Goal: Task Accomplishment & Management: Use online tool/utility

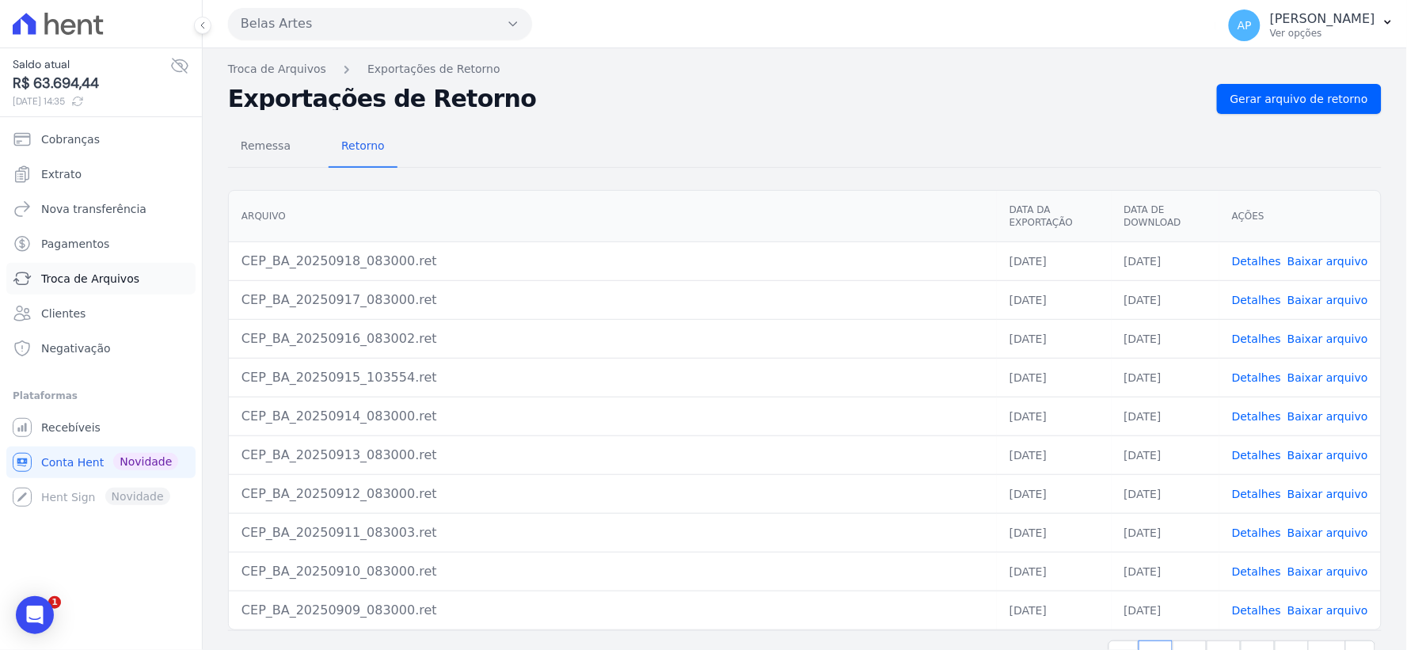
click at [81, 274] on span "Troca de Arquivos" at bounding box center [90, 279] width 98 height 16
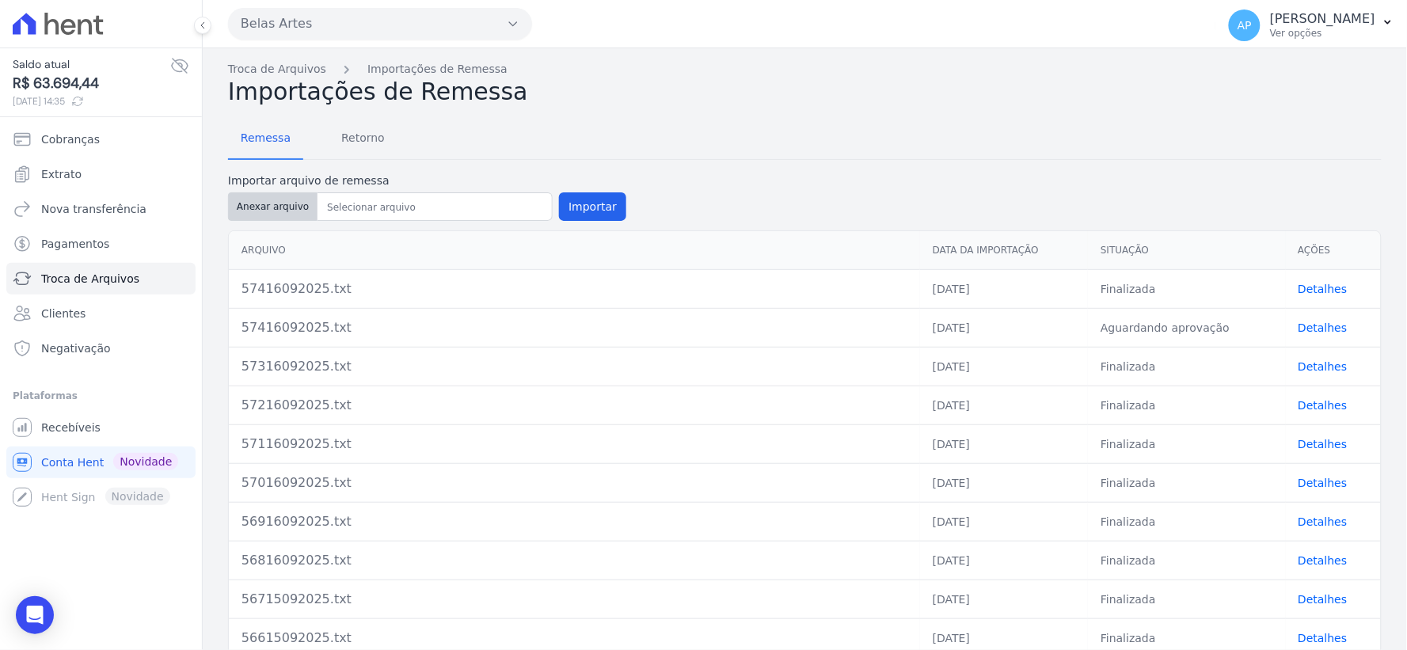
click at [265, 207] on button "Anexar arquivo" at bounding box center [272, 206] width 89 height 29
type input "57518092025.txt"
click at [569, 211] on button "Importar" at bounding box center [592, 206] width 67 height 29
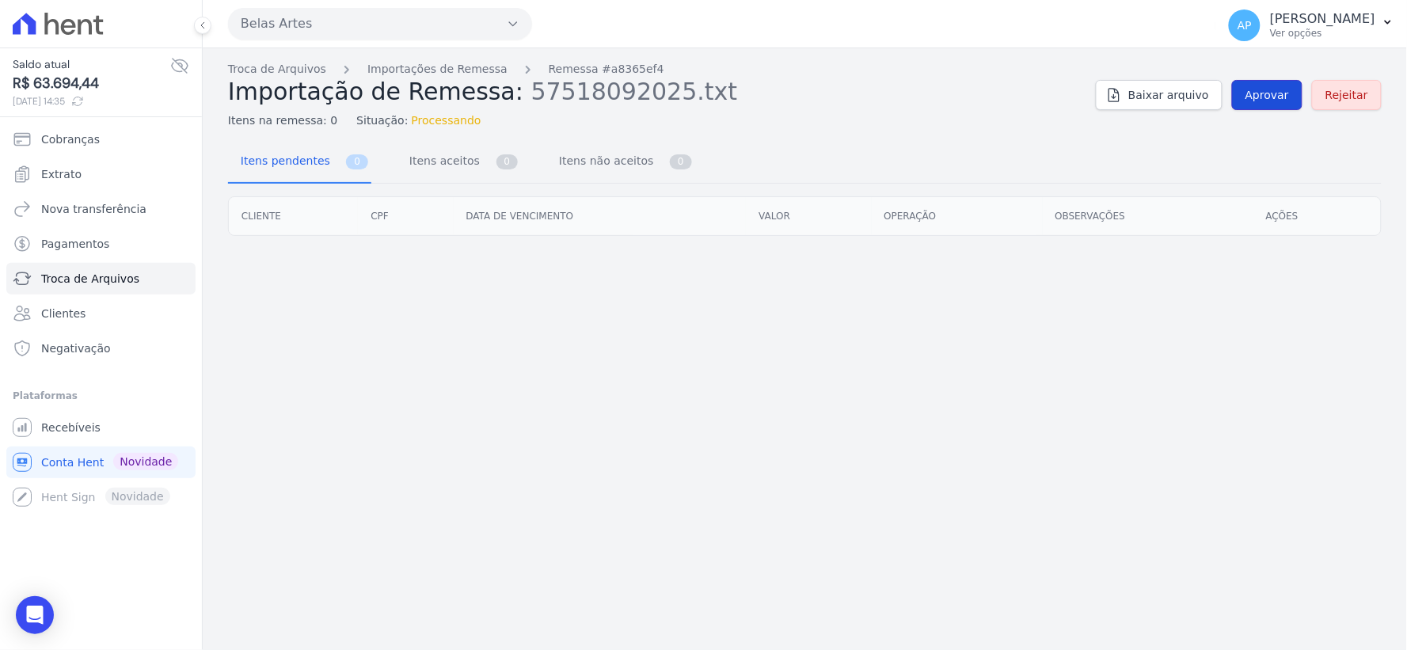
click at [1270, 91] on span "Aprovar" at bounding box center [1268, 95] width 44 height 16
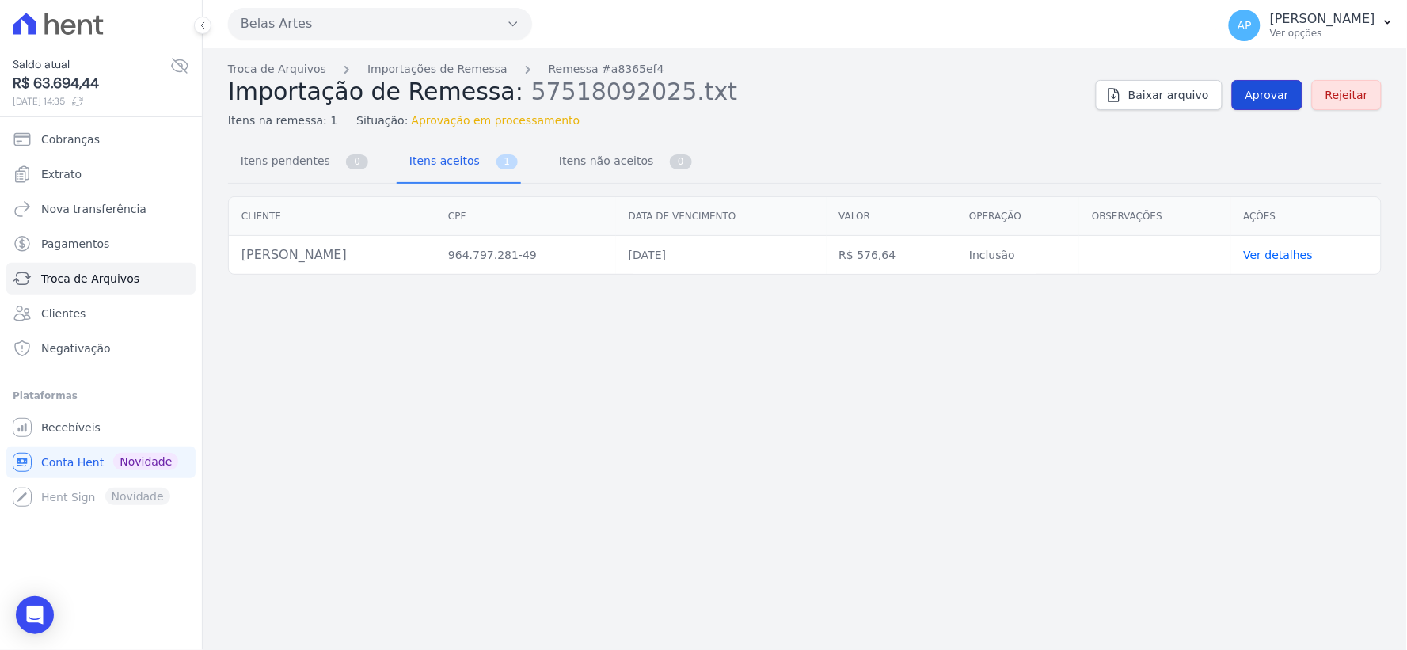
click at [1260, 95] on span "Aprovar" at bounding box center [1268, 95] width 44 height 16
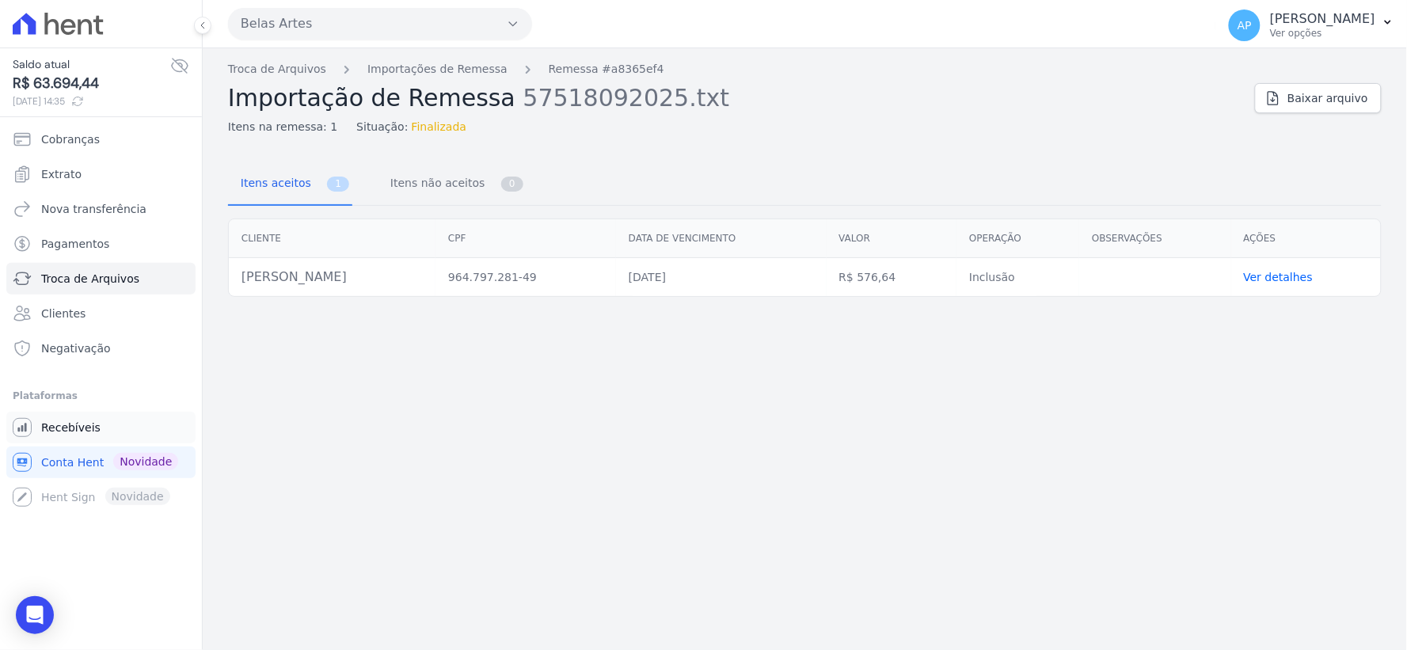
click at [72, 429] on span "Recebíveis" at bounding box center [70, 428] width 59 height 16
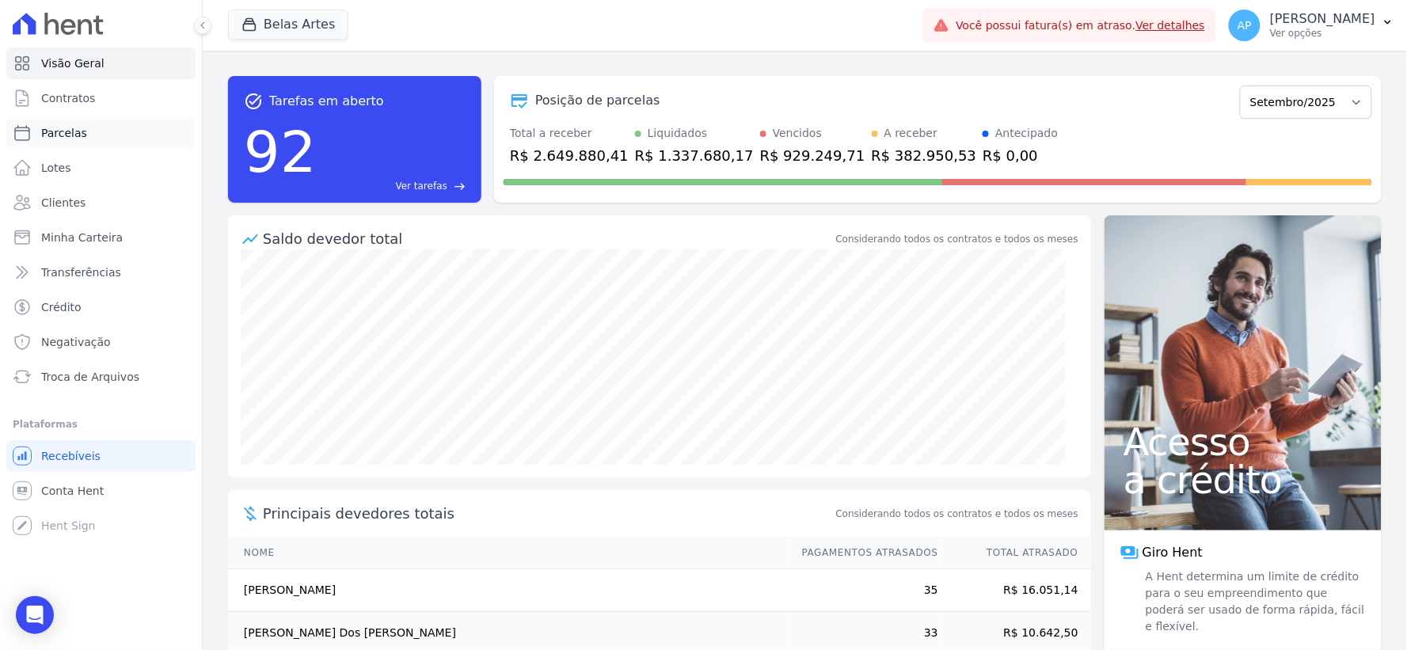
click at [68, 128] on span "Parcelas" at bounding box center [64, 133] width 46 height 16
select select
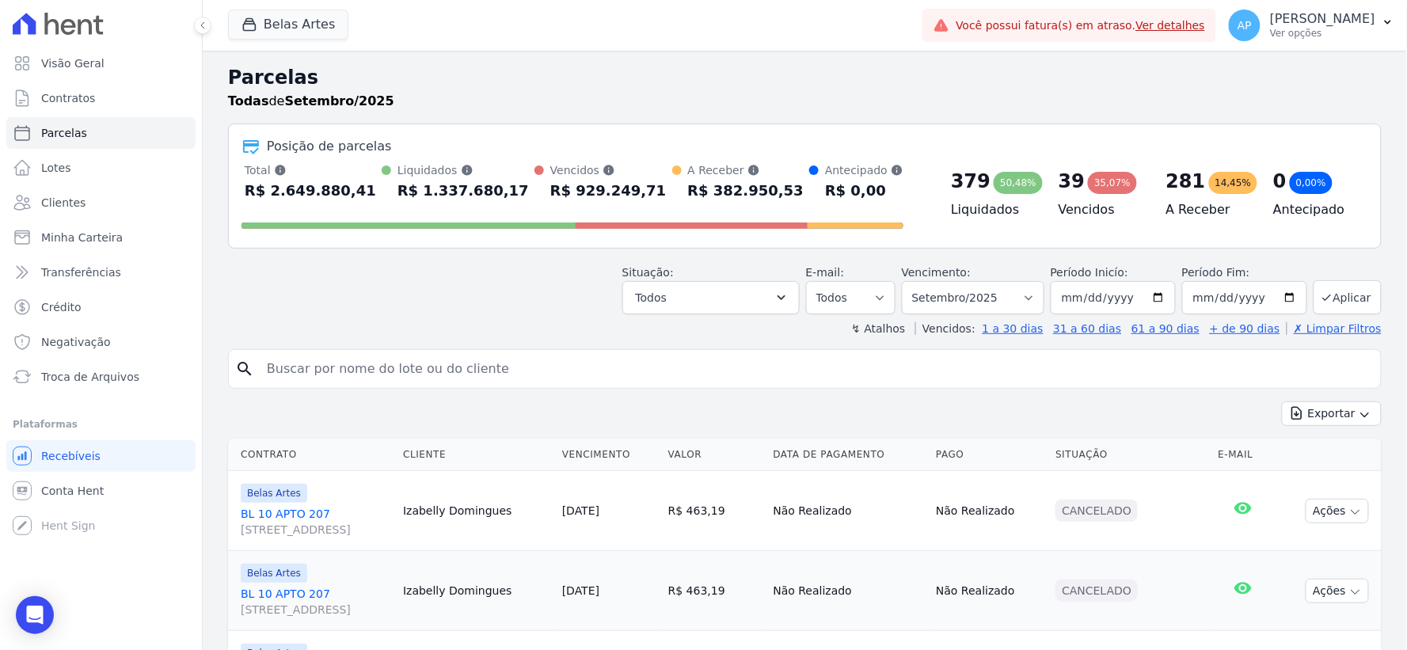
drag, startPoint x: 502, startPoint y: 380, endPoint x: 526, endPoint y: 372, distance: 25.0
click at [518, 375] on input "search" at bounding box center [815, 369] width 1117 height 32
type input "[PERSON_NAME]"
select select
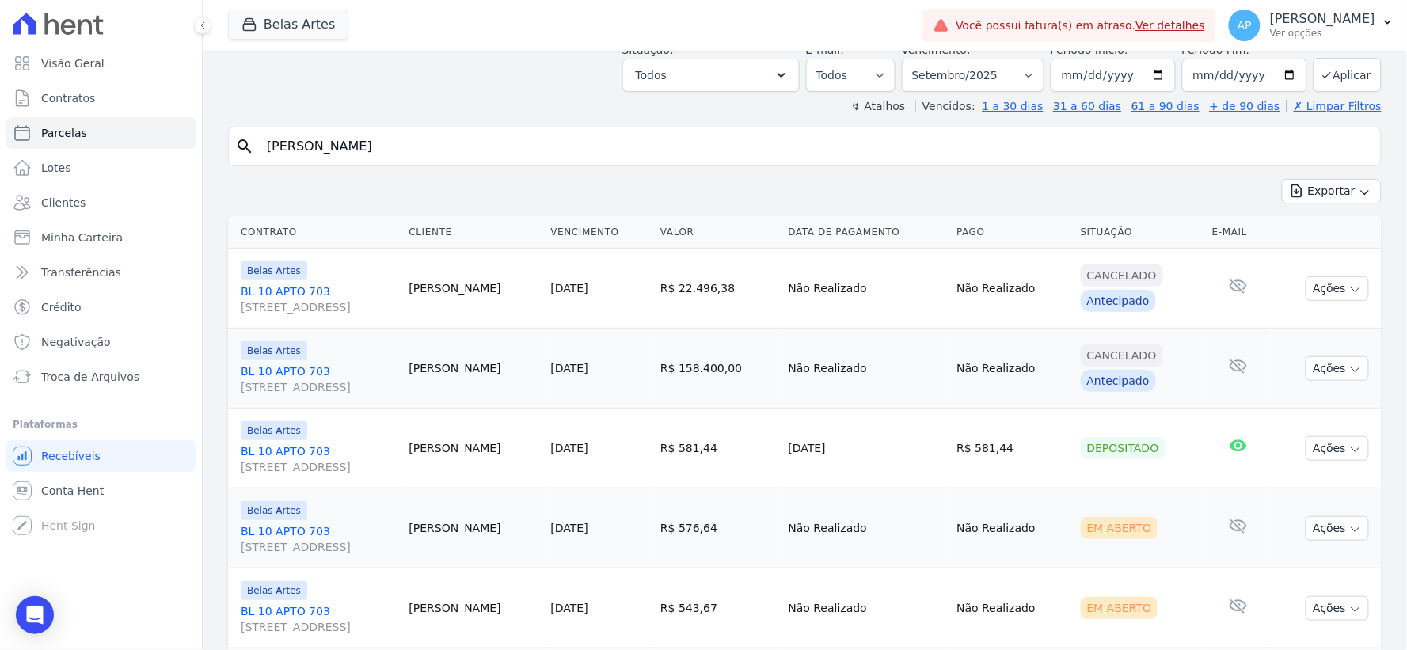
scroll to position [176, 0]
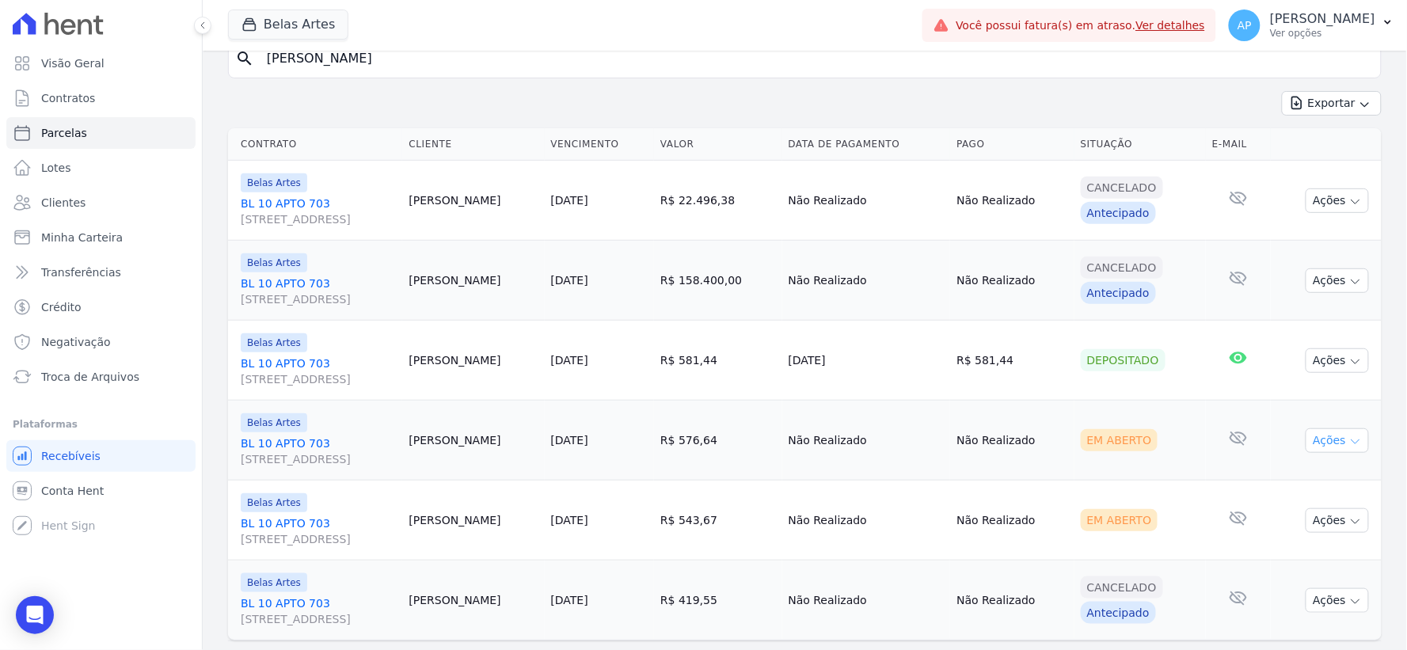
click at [1332, 438] on button "Ações" at bounding box center [1337, 440] width 63 height 25
click at [1286, 477] on link "Ver boleto" at bounding box center [1331, 477] width 152 height 29
click at [73, 383] on span "Troca de Arquivos" at bounding box center [90, 377] width 98 height 16
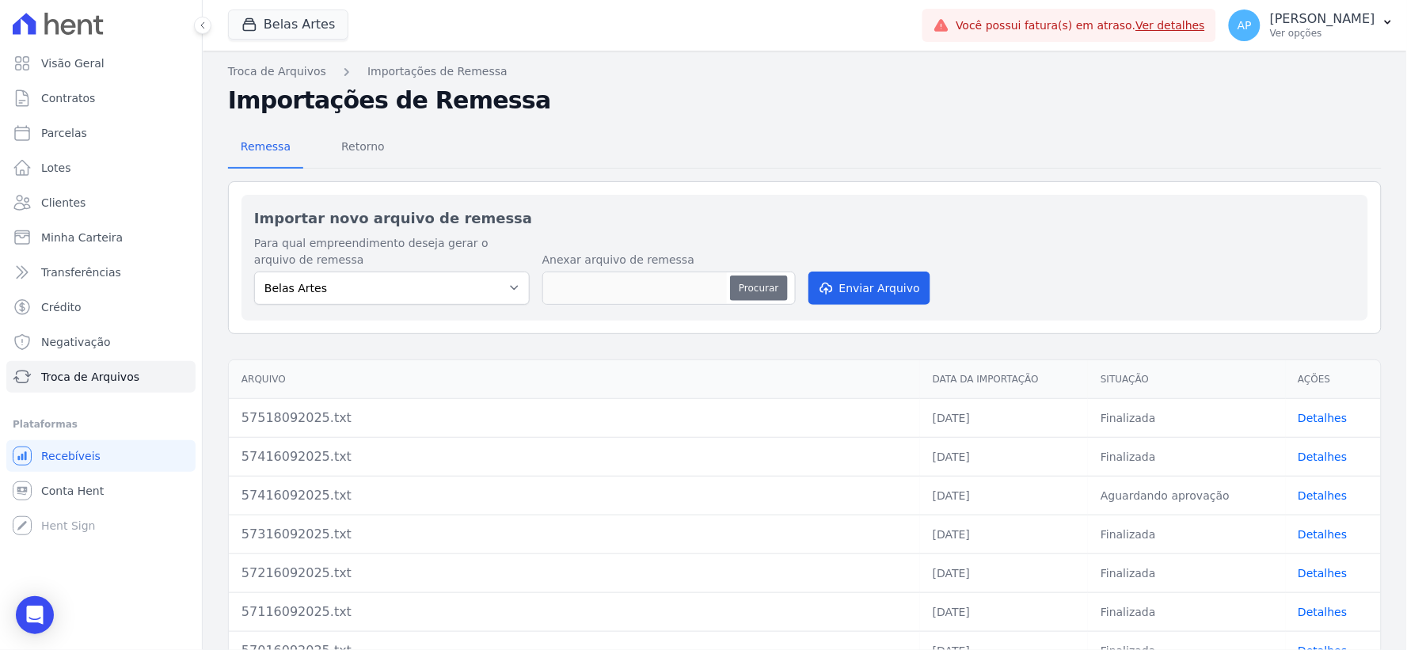
click at [762, 290] on button "Procurar" at bounding box center [758, 288] width 57 height 25
type input "57618092025.txt"
click at [860, 287] on button "Enviar Arquivo" at bounding box center [870, 288] width 122 height 33
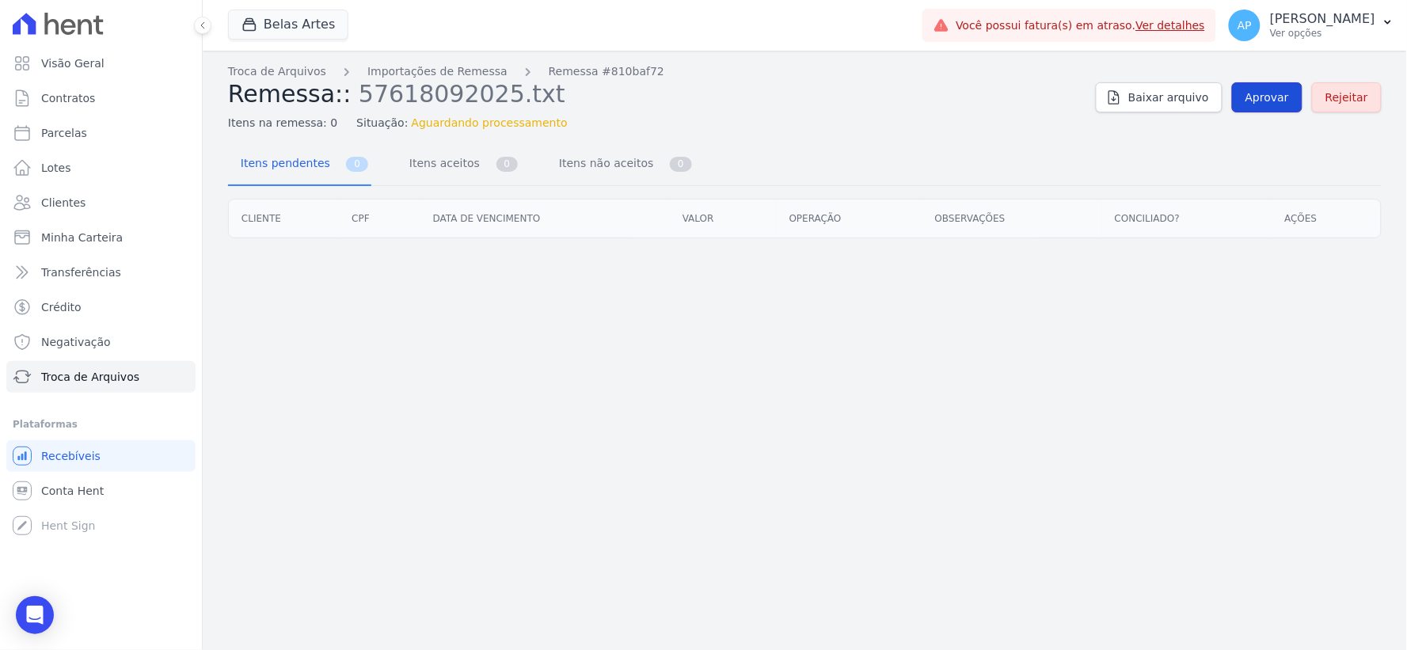
click at [1284, 107] on link "Aprovar" at bounding box center [1267, 97] width 70 height 30
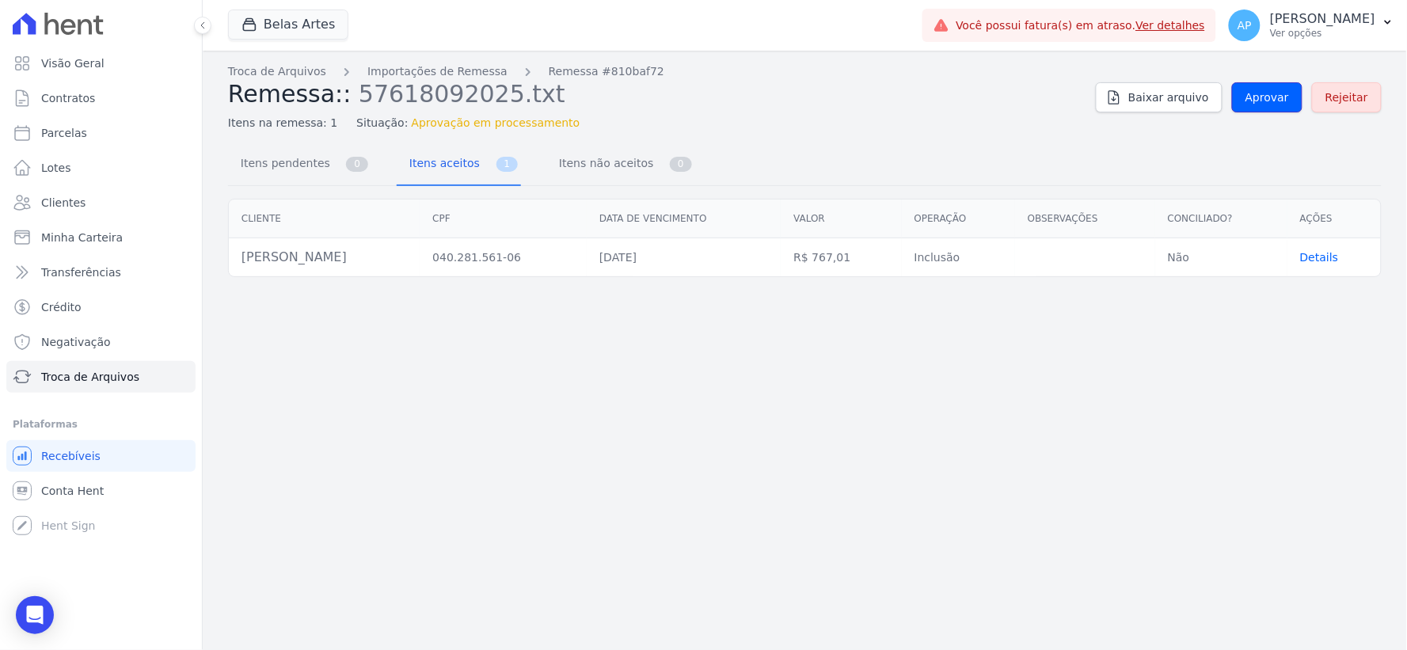
click at [1284, 107] on link "Aprovar" at bounding box center [1267, 97] width 70 height 30
click at [1281, 101] on span "Aprovar" at bounding box center [1268, 97] width 44 height 16
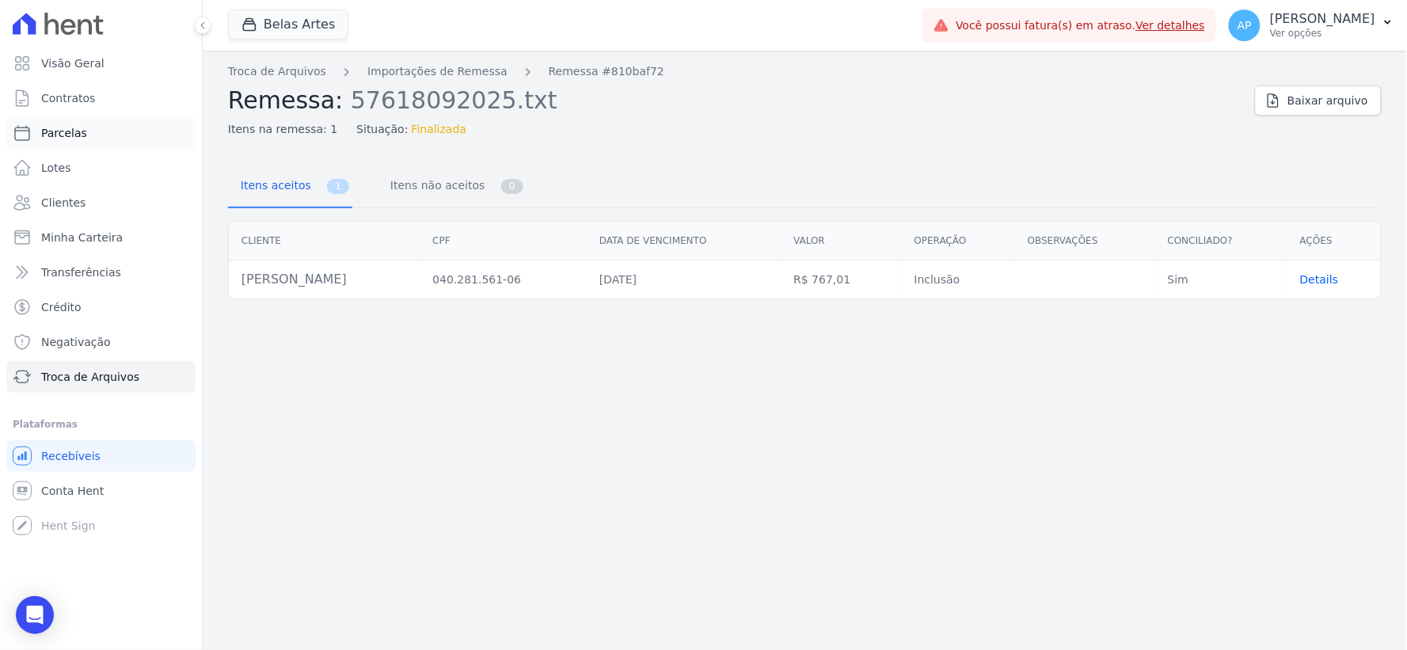
click at [85, 131] on link "Parcelas" at bounding box center [100, 133] width 189 height 32
select select
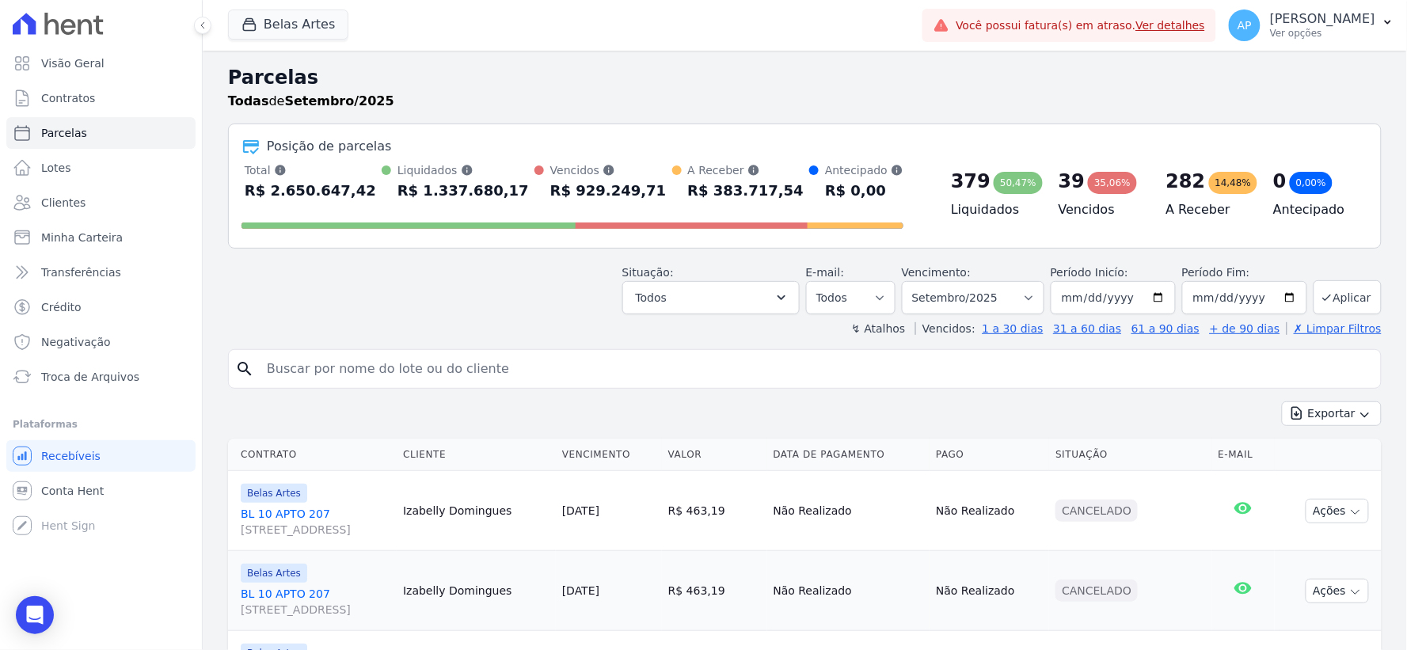
click at [512, 372] on input "search" at bounding box center [815, 369] width 1117 height 32
paste input "[PERSON_NAME]"
type input "[PERSON_NAME]"
select select
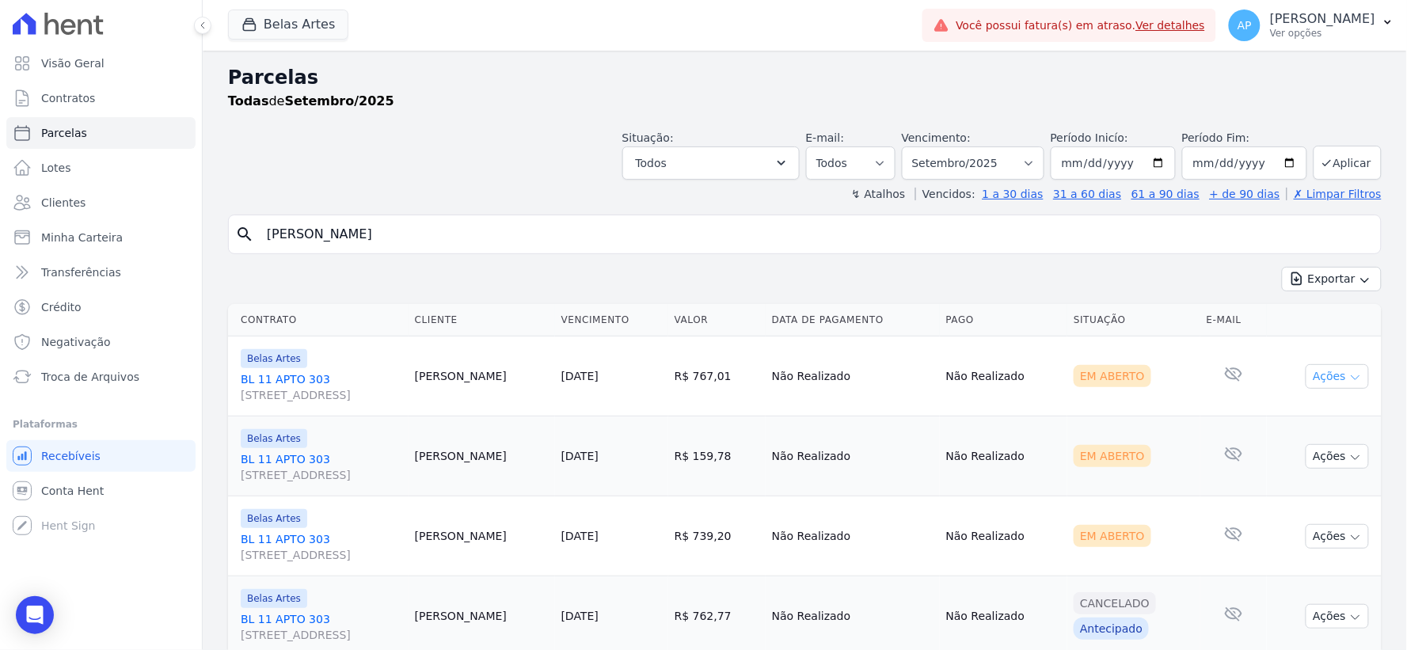
click at [1333, 386] on button "Ações" at bounding box center [1337, 376] width 63 height 25
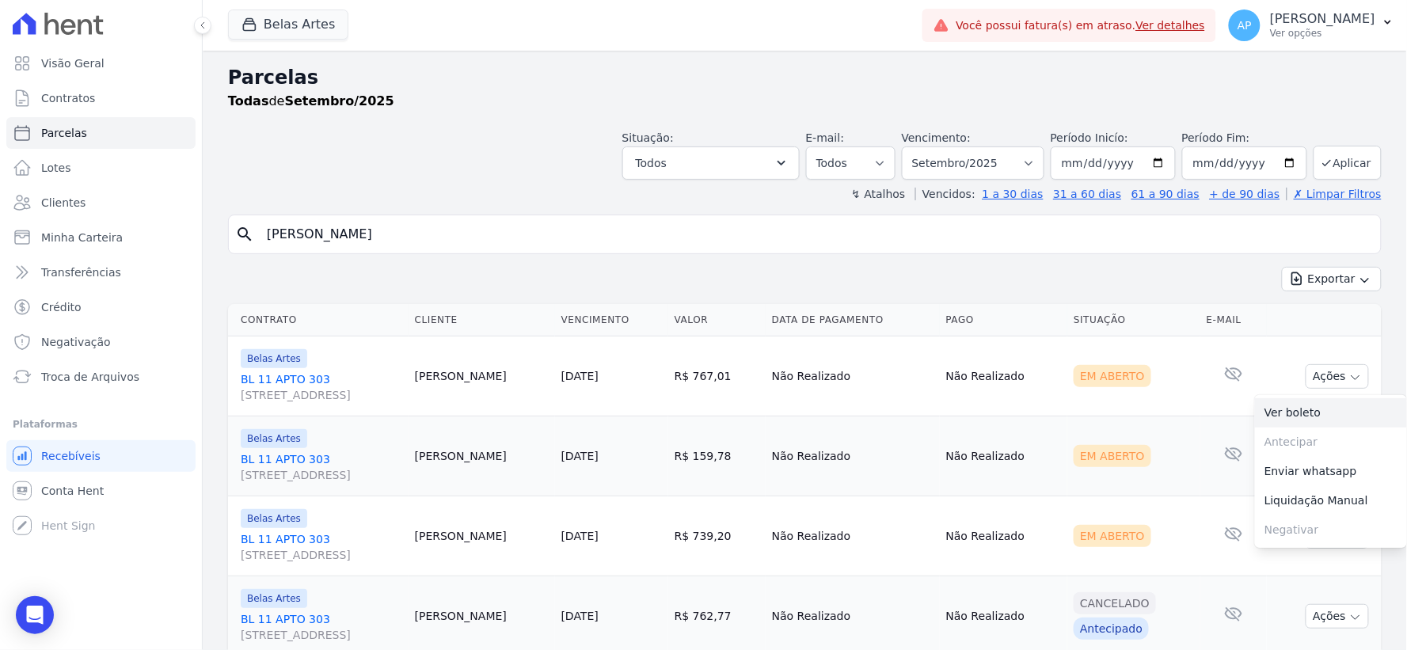
click at [1278, 413] on link "Ver boleto" at bounding box center [1331, 412] width 152 height 29
